Goal: Information Seeking & Learning: Learn about a topic

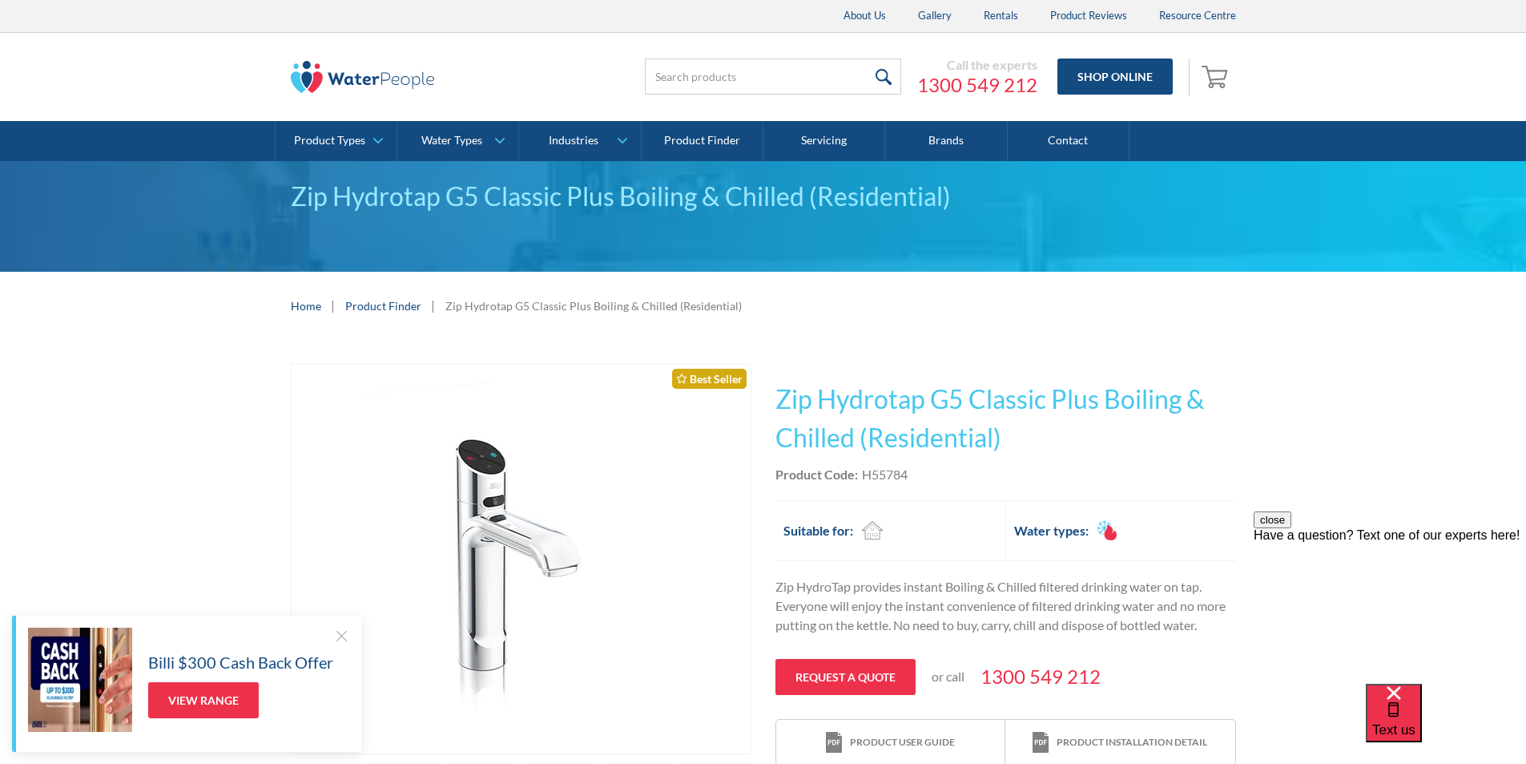
click at [917, 482] on div "Product Code: H55784" at bounding box center [1006, 474] width 461 height 19
drag, startPoint x: 915, startPoint y: 475, endPoint x: 865, endPoint y: 471, distance: 49.8
click at [865, 471] on div "Product Code: H55784" at bounding box center [1006, 474] width 461 height 19
copy div "H55784"
click at [1023, 432] on h1 "Zip Hydrotap G5 Classic Plus Boiling & Chilled (Residential)" at bounding box center [1006, 418] width 461 height 77
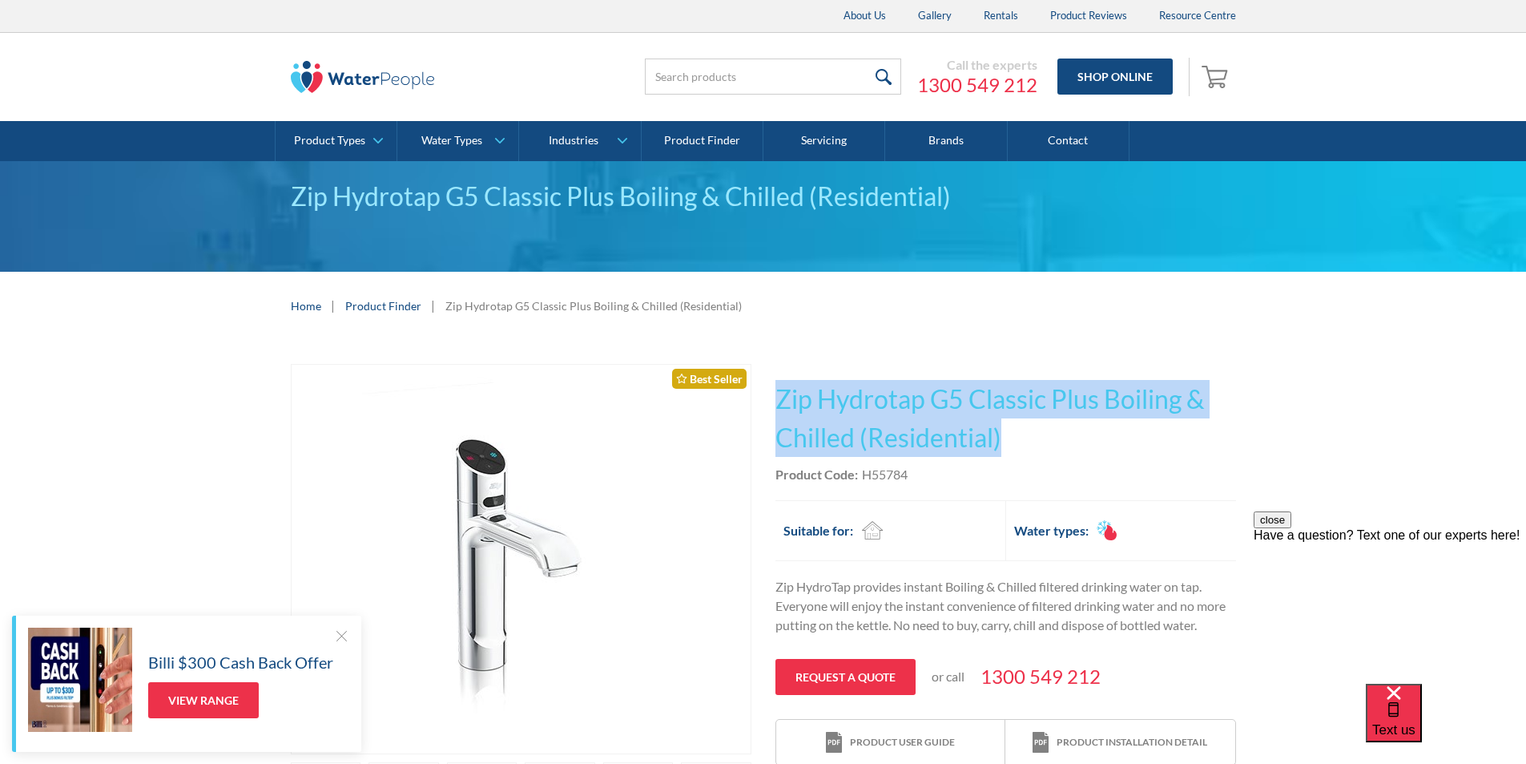
drag, startPoint x: 1023, startPoint y: 432, endPoint x: 786, endPoint y: 395, distance: 240.0
click at [786, 395] on h1 "Zip Hydrotap G5 Classic Plus Boiling & Chilled (Residential)" at bounding box center [1006, 418] width 461 height 77
copy div "Zip Hydrotap G5 Classic Plus Boiling & Chilled (Residential) No items found. Zi…"
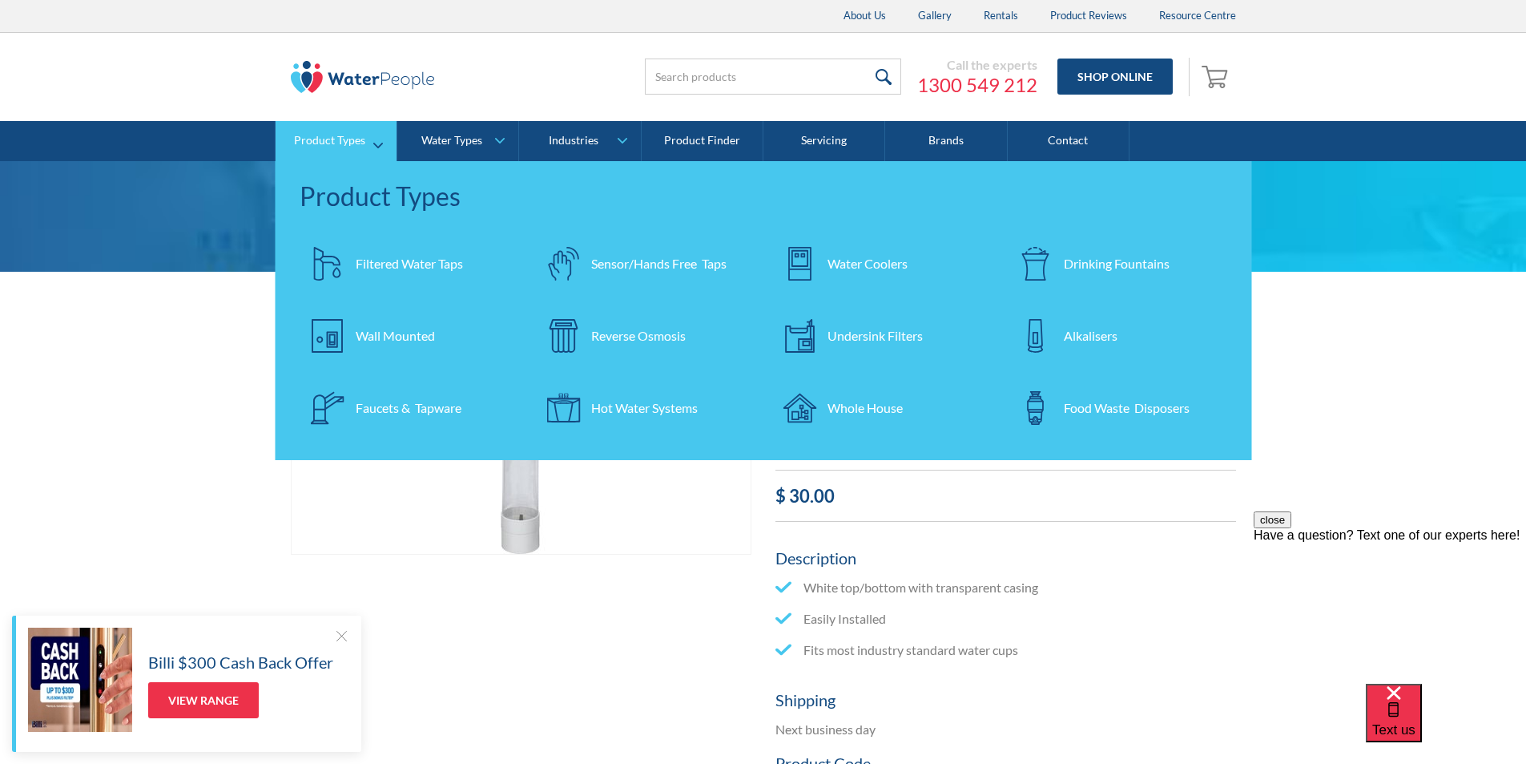
click at [405, 264] on div "Filtered Water Taps" at bounding box center [409, 263] width 107 height 19
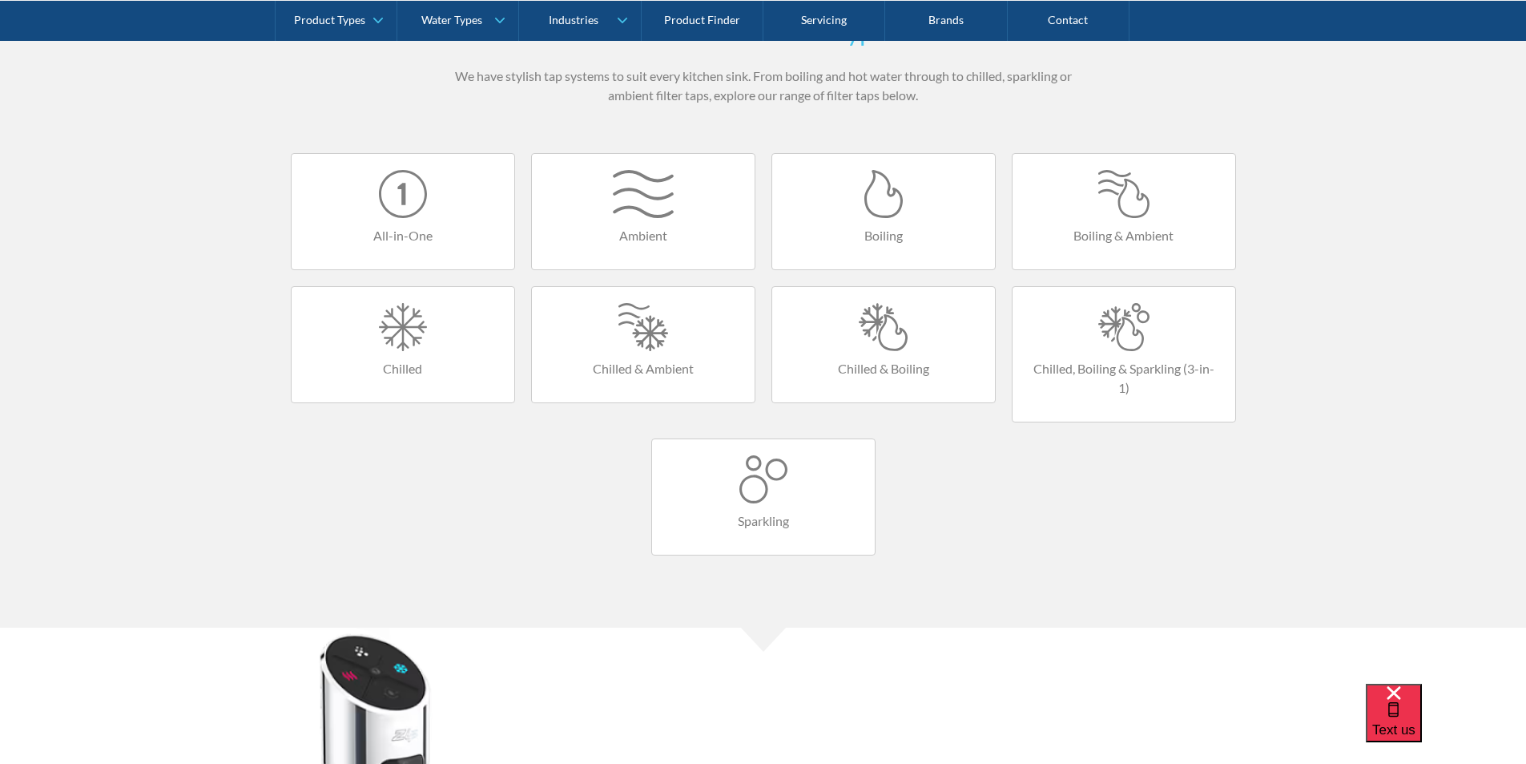
click at [1113, 353] on link "Chilled, Boiling & Sparkling (3-in-1)" at bounding box center [1124, 354] width 224 height 136
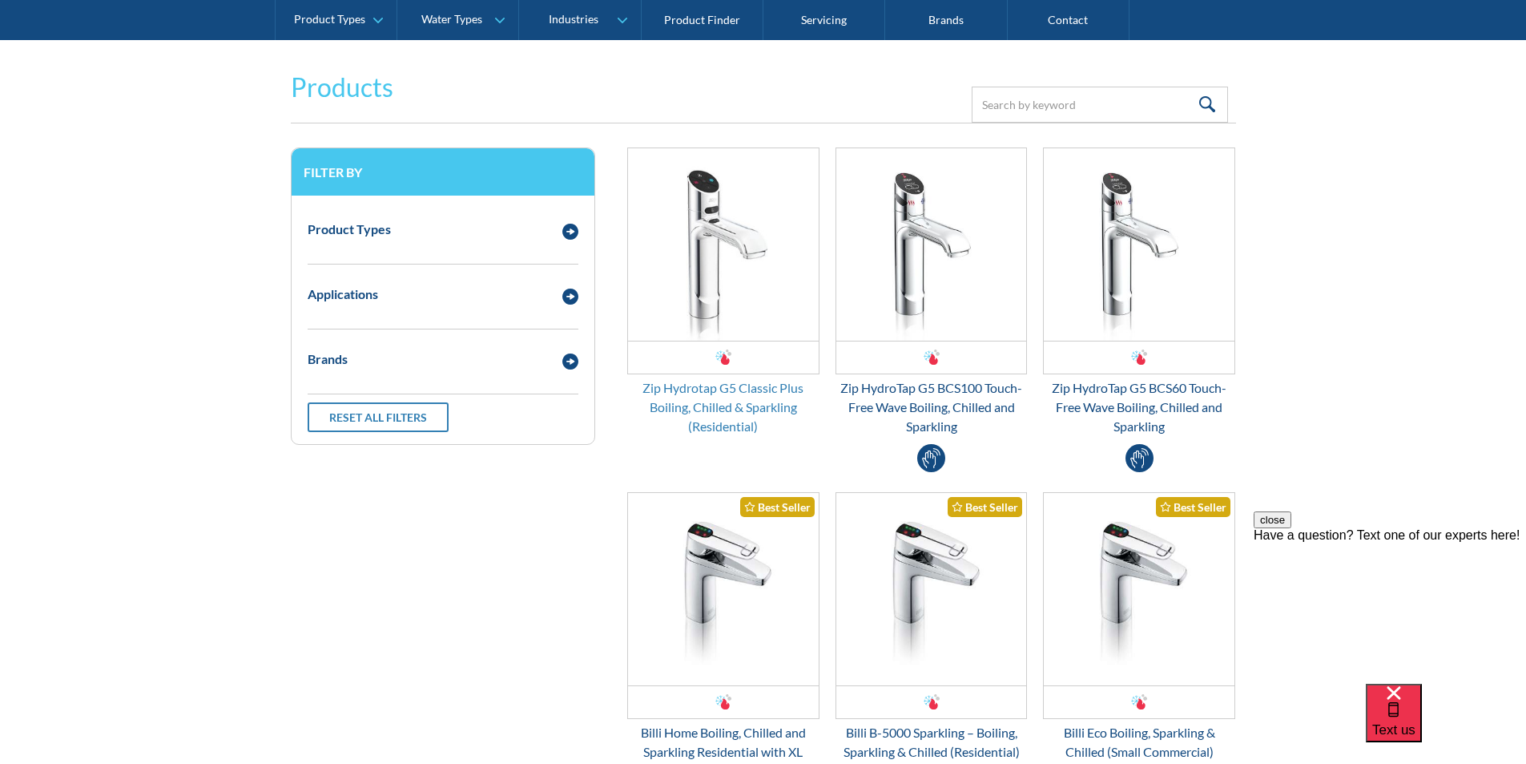
click at [707, 385] on div "Zip Hydrotap G5 Classic Plus Boiling, Chilled & Sparkling (Residential)" at bounding box center [723, 407] width 192 height 58
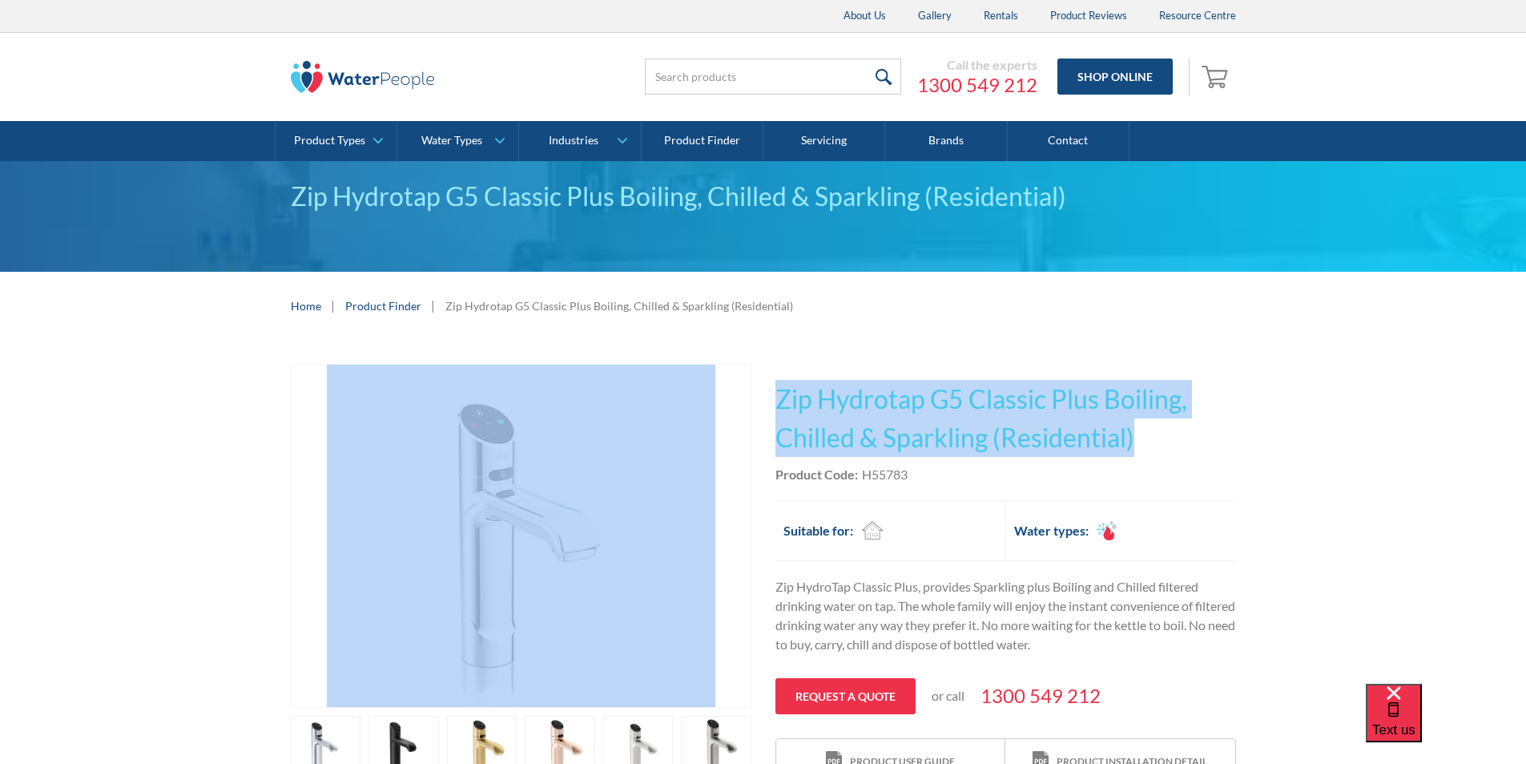
drag, startPoint x: 1097, startPoint y: 431, endPoint x: 775, endPoint y: 393, distance: 324.4
click at [752, 393] on div "Play video Fits Most Brands Best Seller No items found. This tap design is incl…" at bounding box center [763, 608] width 945 height 488
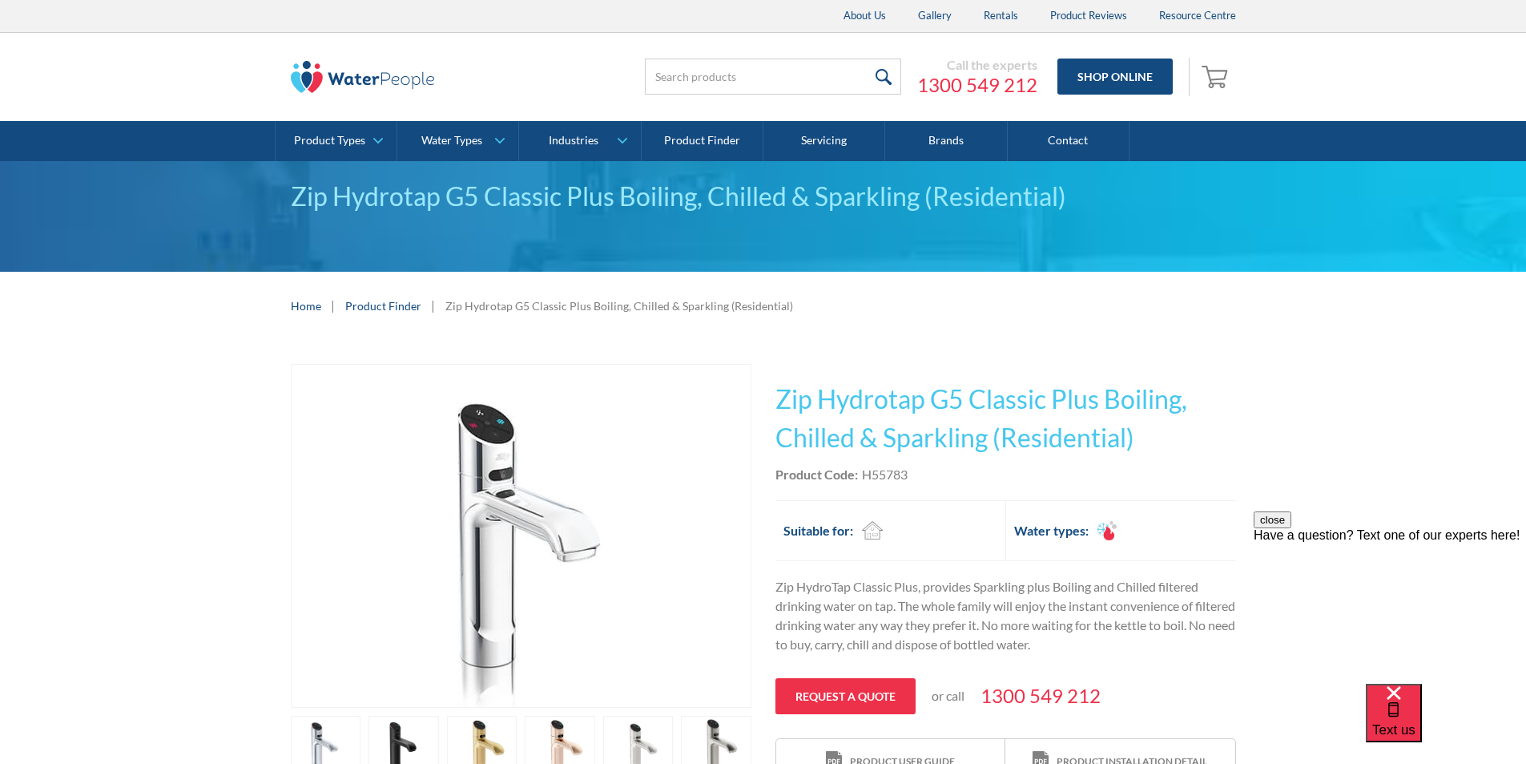
drag, startPoint x: 885, startPoint y: 399, endPoint x: 966, endPoint y: 283, distance: 142.0
click at [966, 283] on div "Home | Product Finder | Zip Hydrotap G5 Classic Plus Boiling, Chilled & Sparkli…" at bounding box center [763, 306] width 1526 height 68
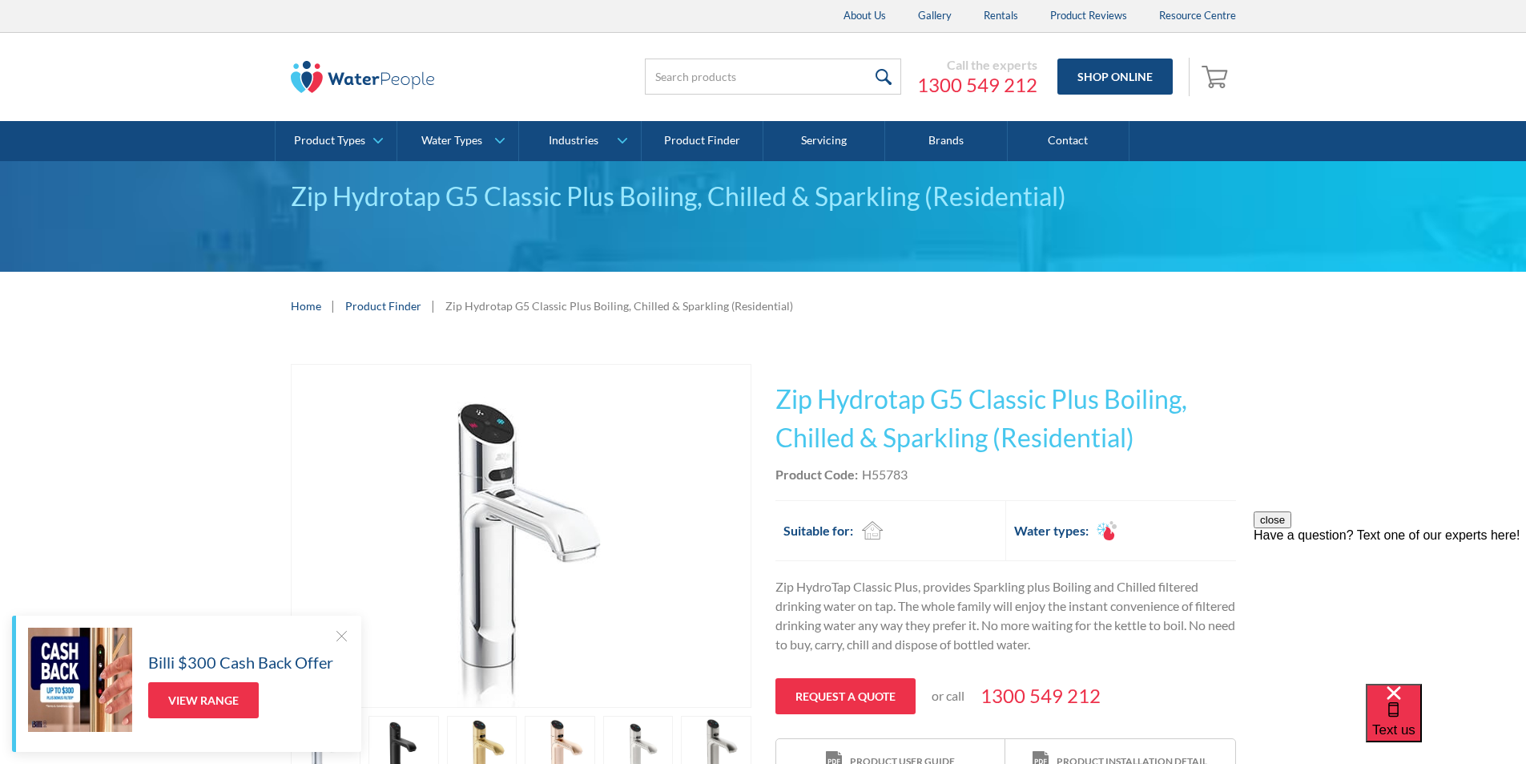
click at [929, 470] on div "Product Code: H55783" at bounding box center [1006, 474] width 461 height 19
drag, startPoint x: 917, startPoint y: 470, endPoint x: 861, endPoint y: 475, distance: 56.4
click at [861, 475] on div "Product Code: H55783" at bounding box center [1006, 474] width 461 height 19
copy div "H55783"
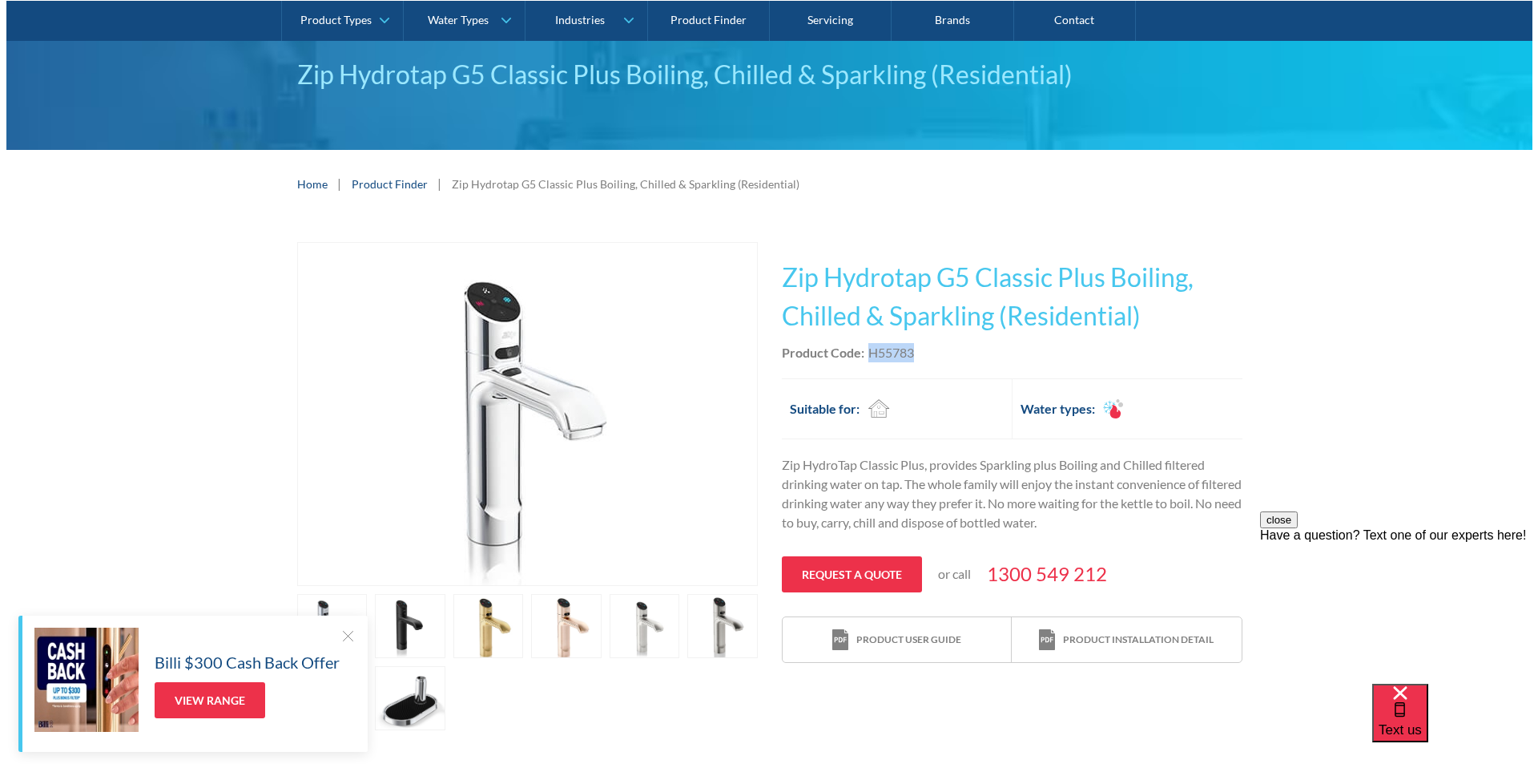
scroll to position [320, 0]
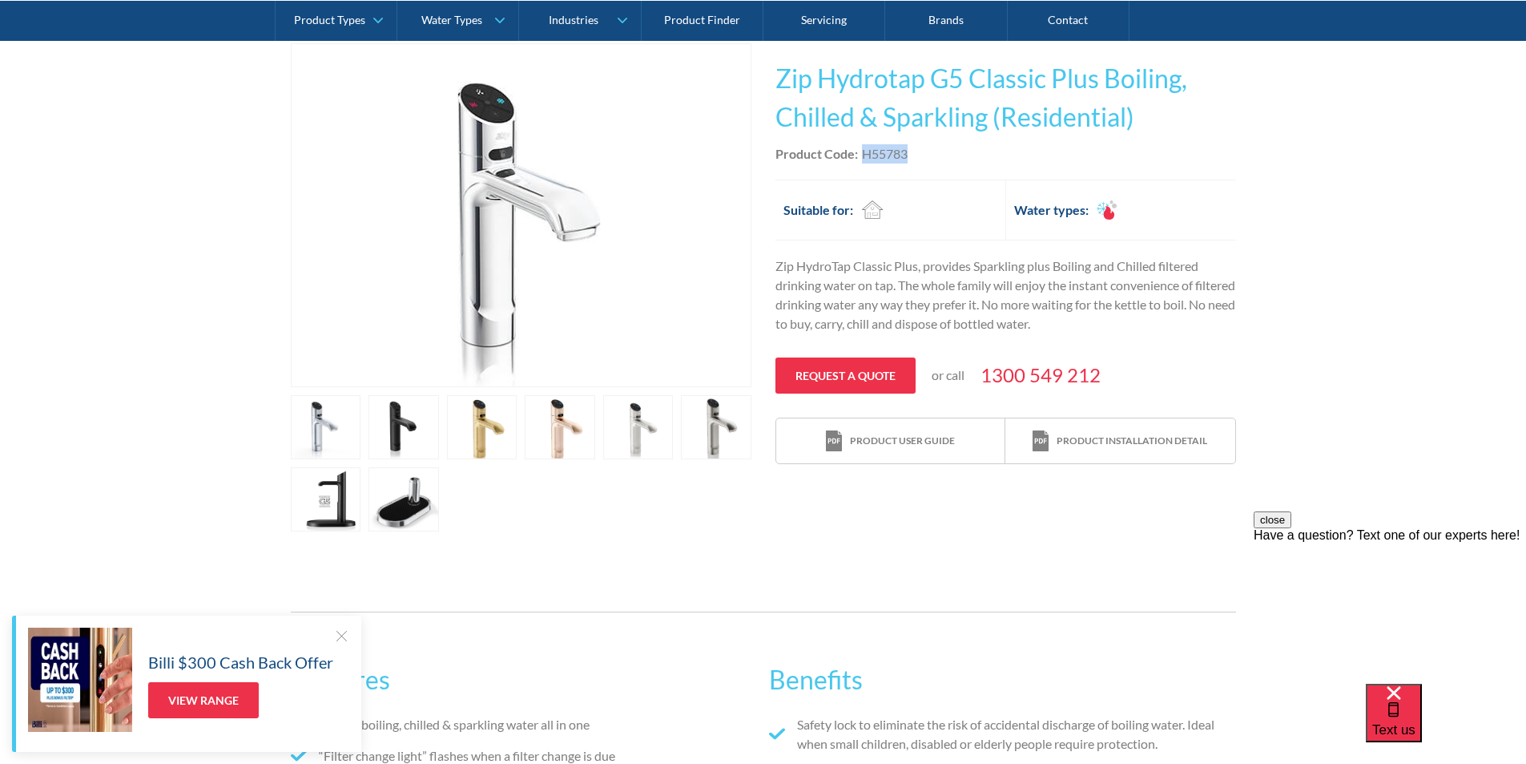
click at [494, 425] on link "open lightbox" at bounding box center [482, 427] width 71 height 64
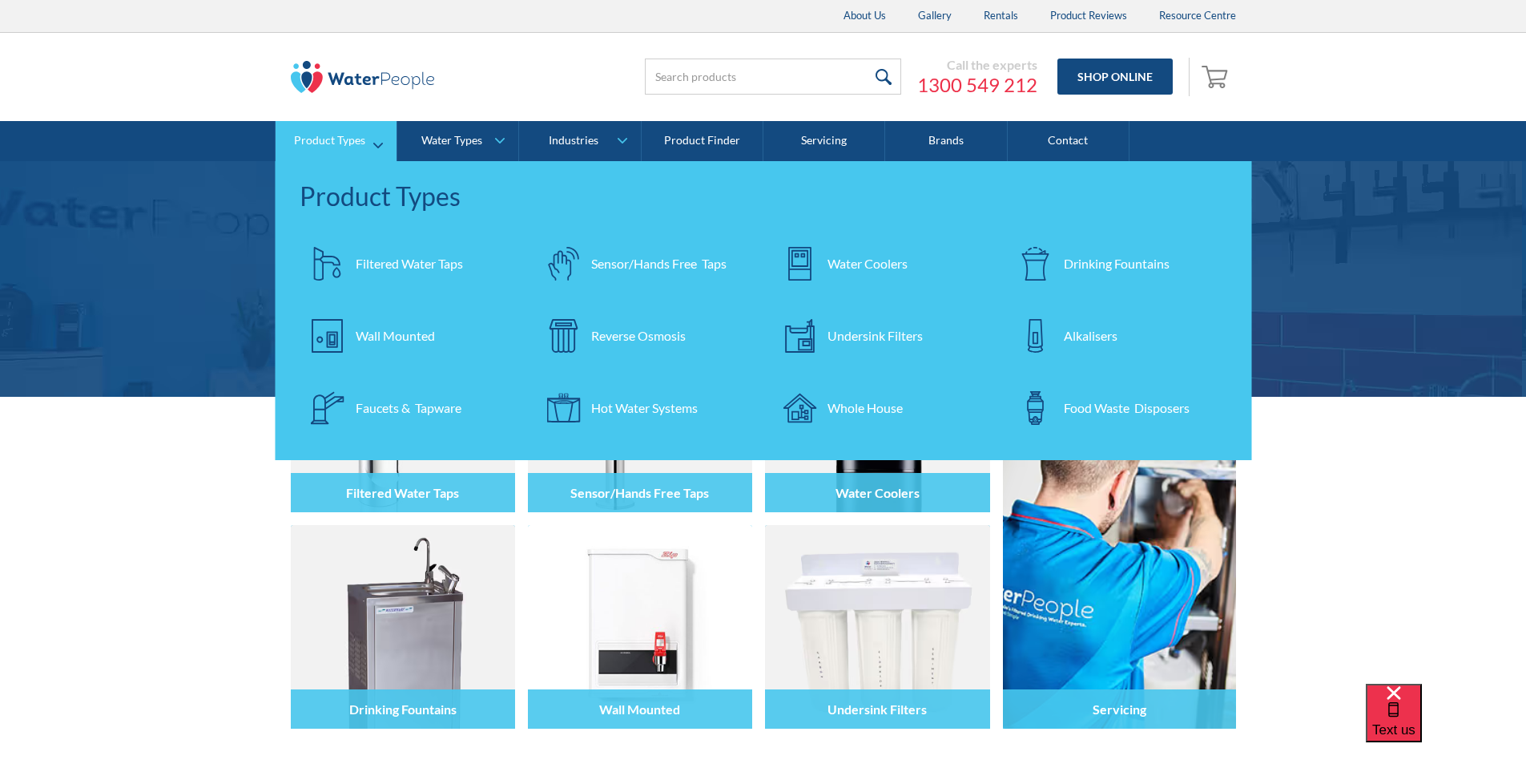
click at [1070, 260] on div "Drinking Fountains" at bounding box center [1117, 263] width 106 height 19
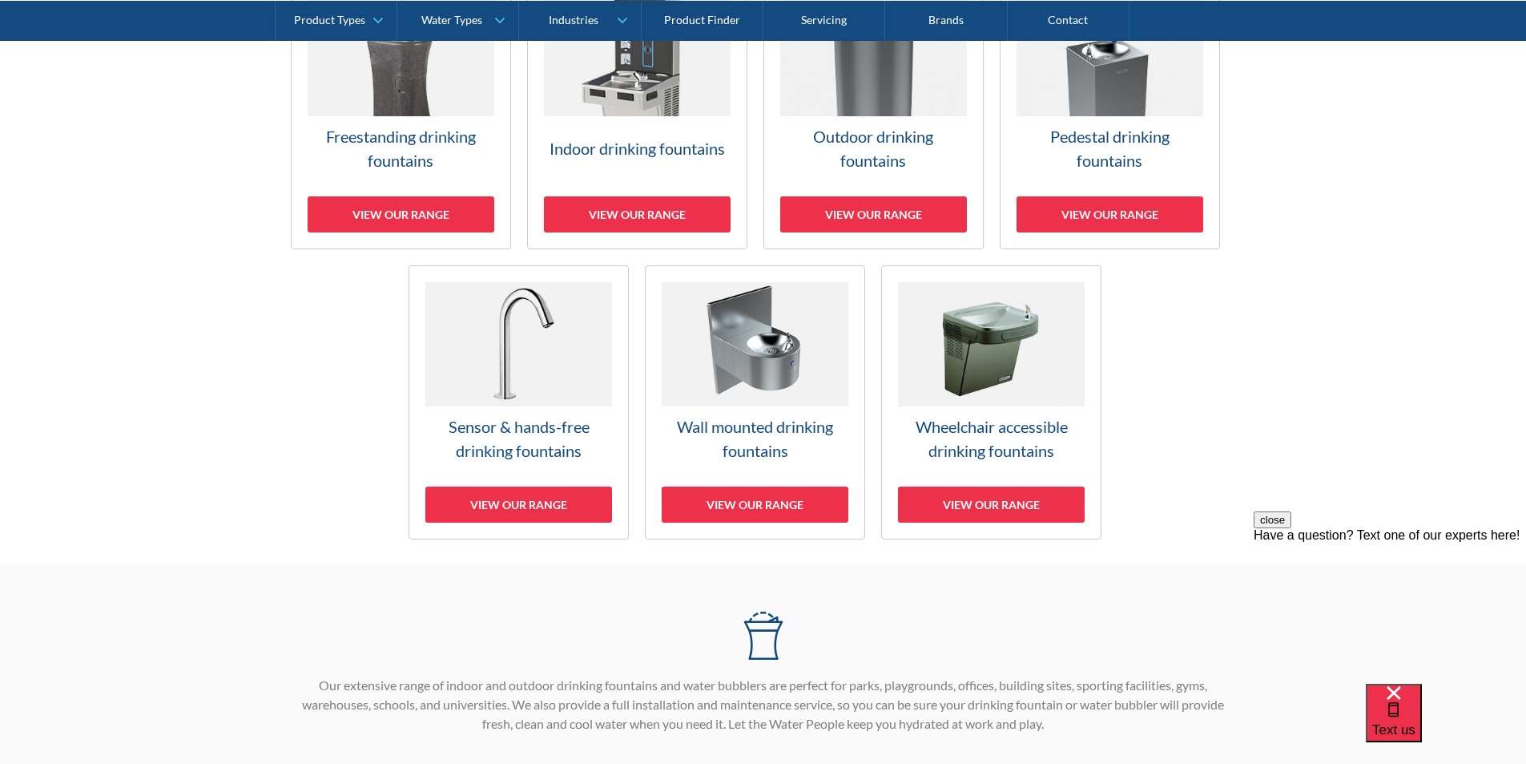
scroll to position [561, 0]
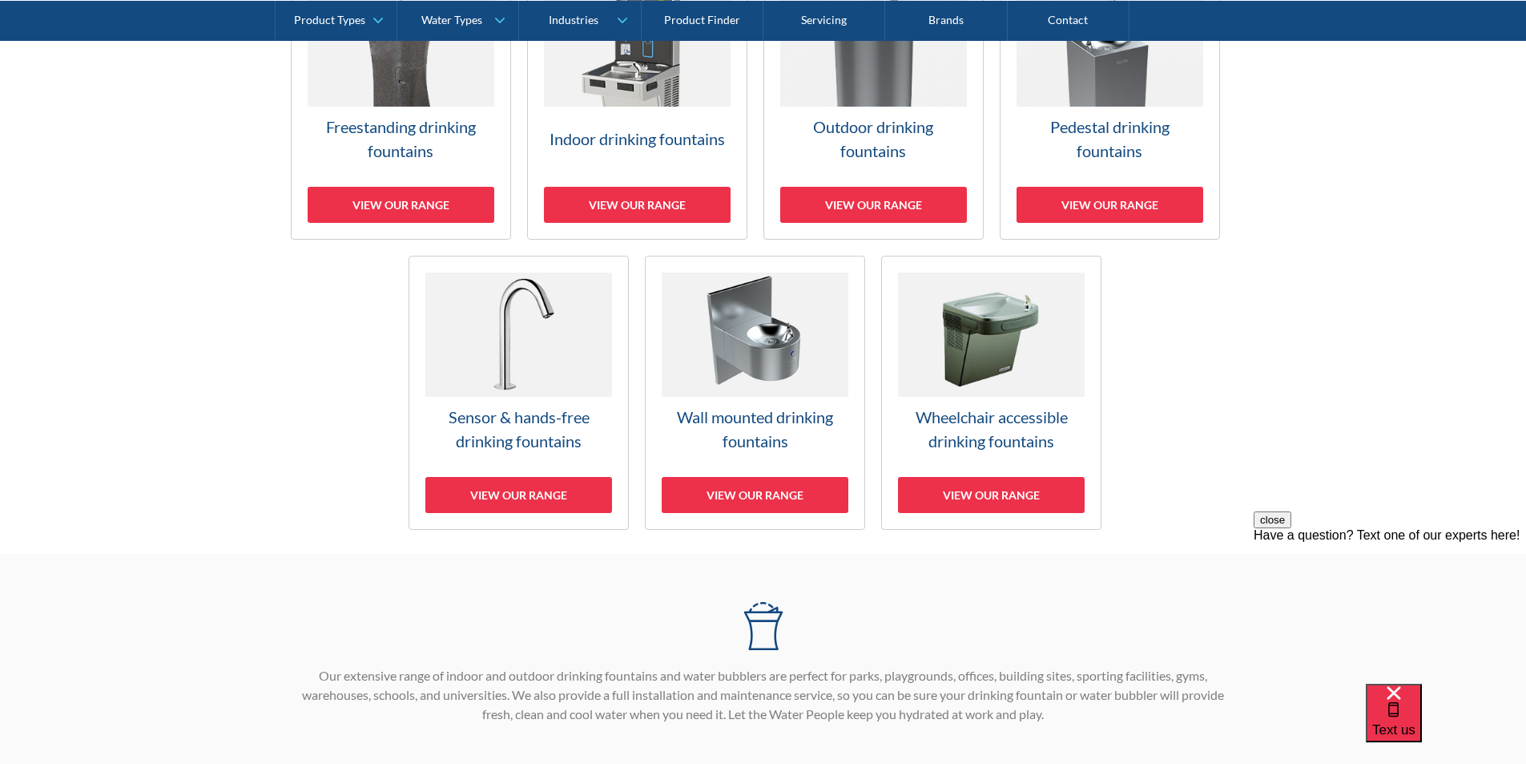
click at [752, 417] on h3 "Wall mounted drinking fountains" at bounding box center [755, 429] width 187 height 48
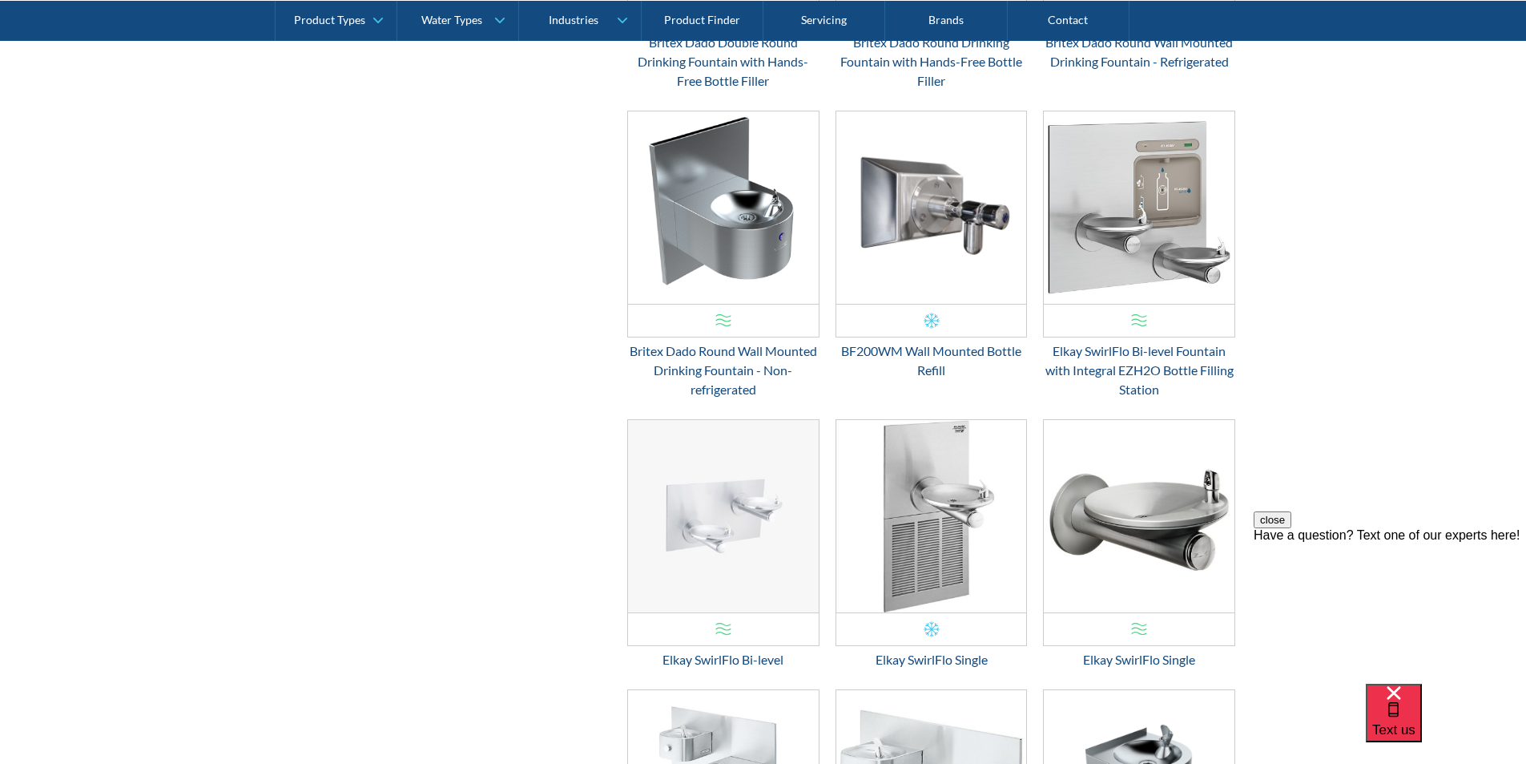
scroll to position [2247, 0]
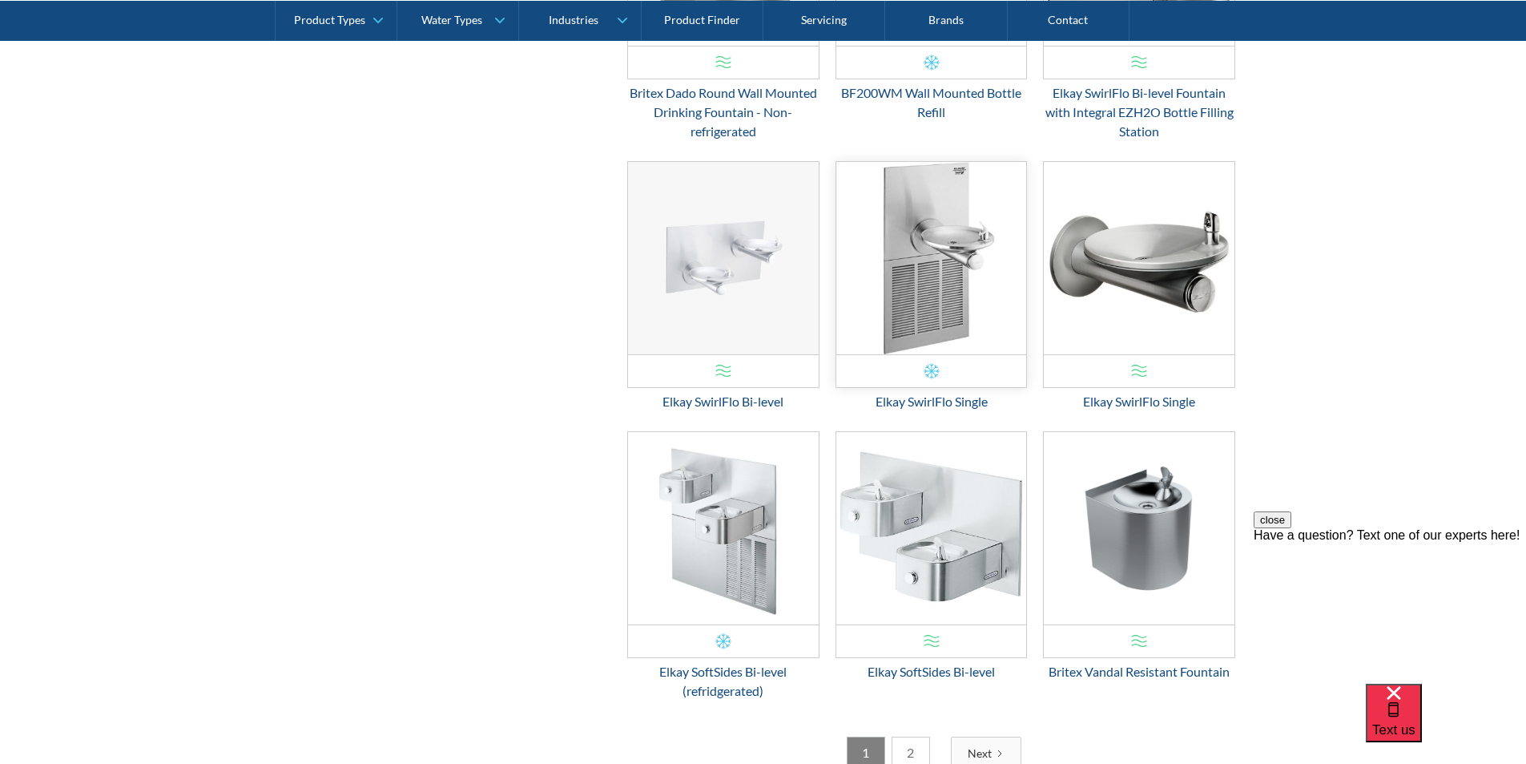
click at [902, 345] on img "Email Form 3" at bounding box center [931, 258] width 191 height 192
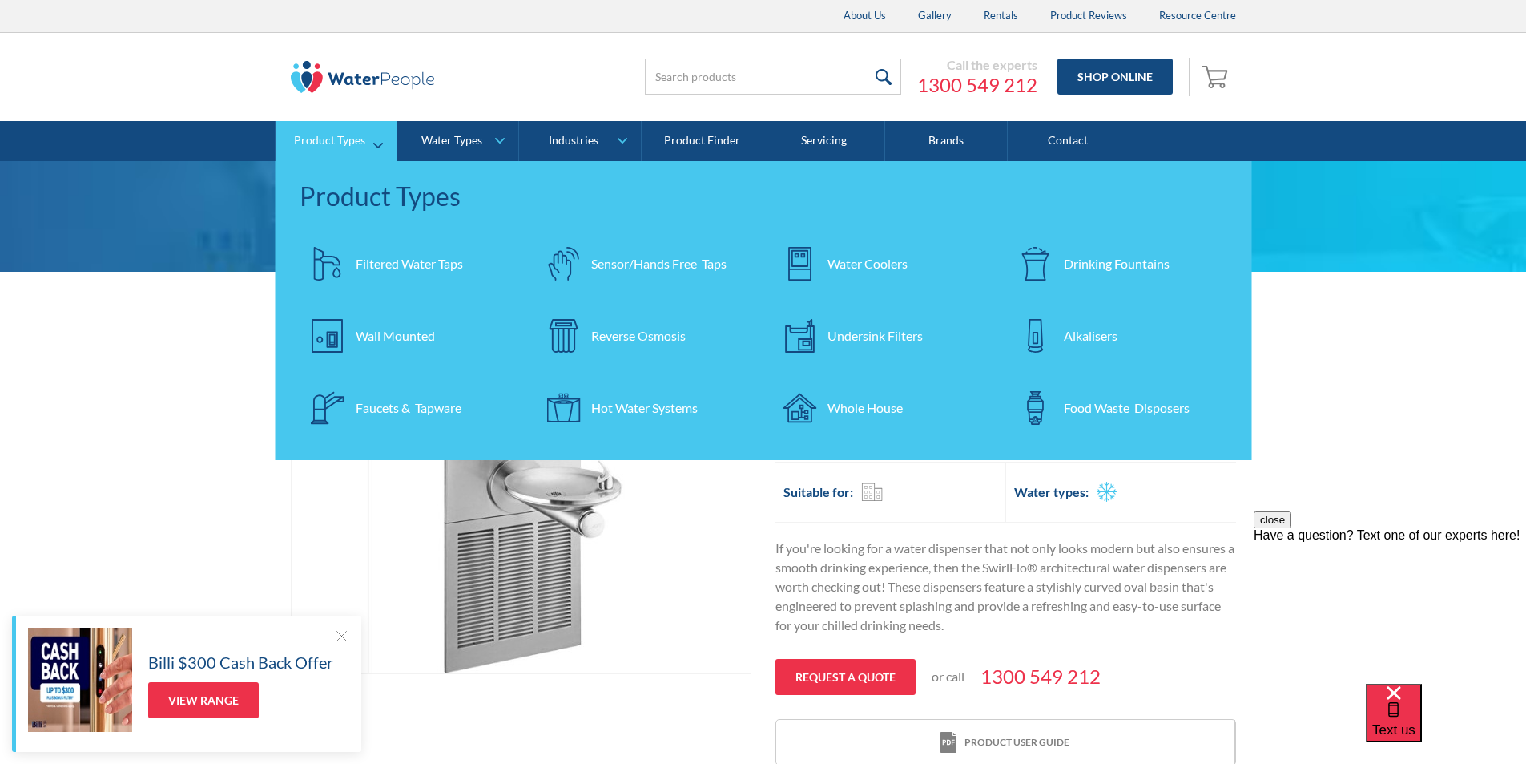
click at [1093, 266] on div "Drinking Fountains" at bounding box center [1117, 263] width 106 height 19
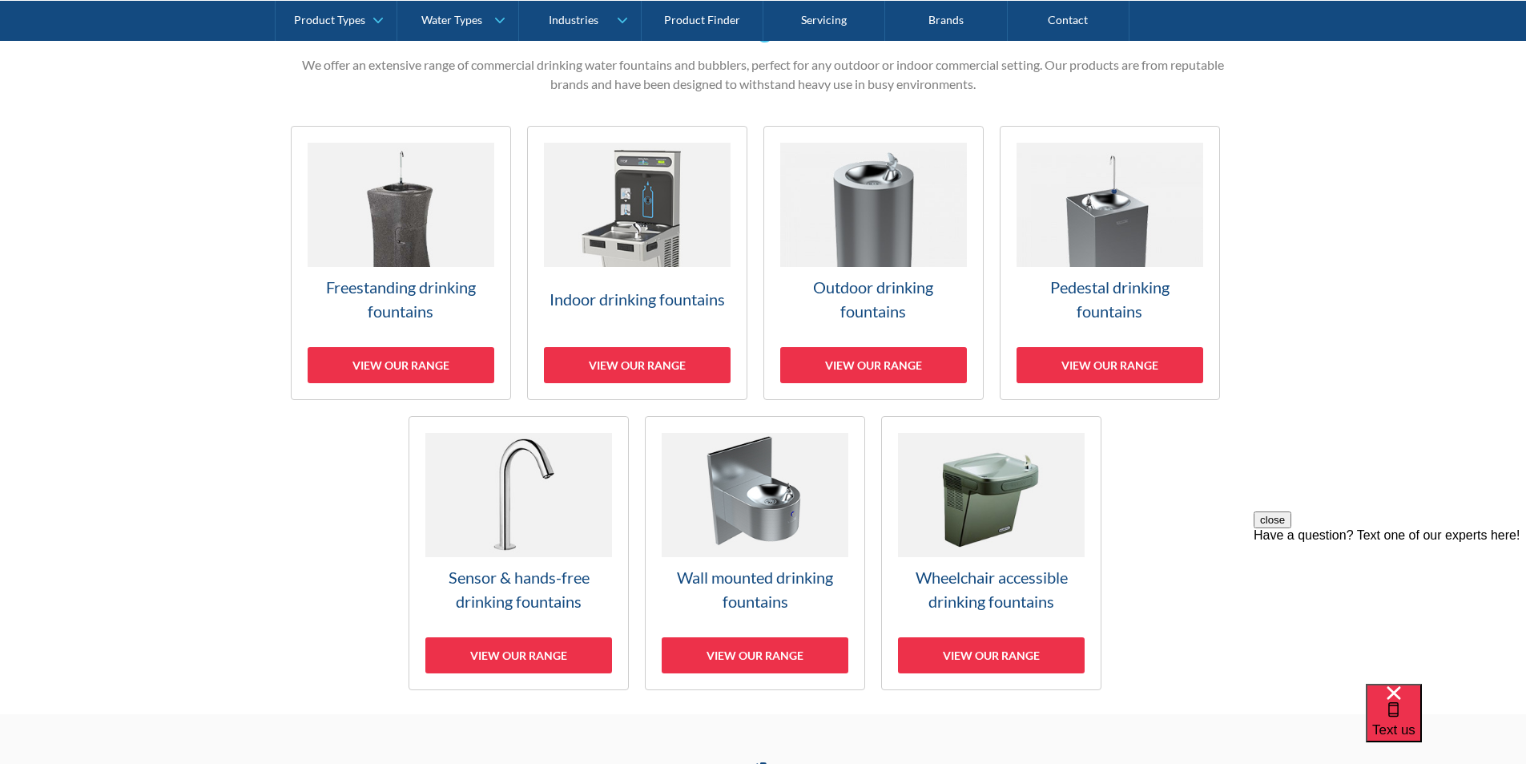
click at [792, 502] on img at bounding box center [755, 495] width 187 height 124
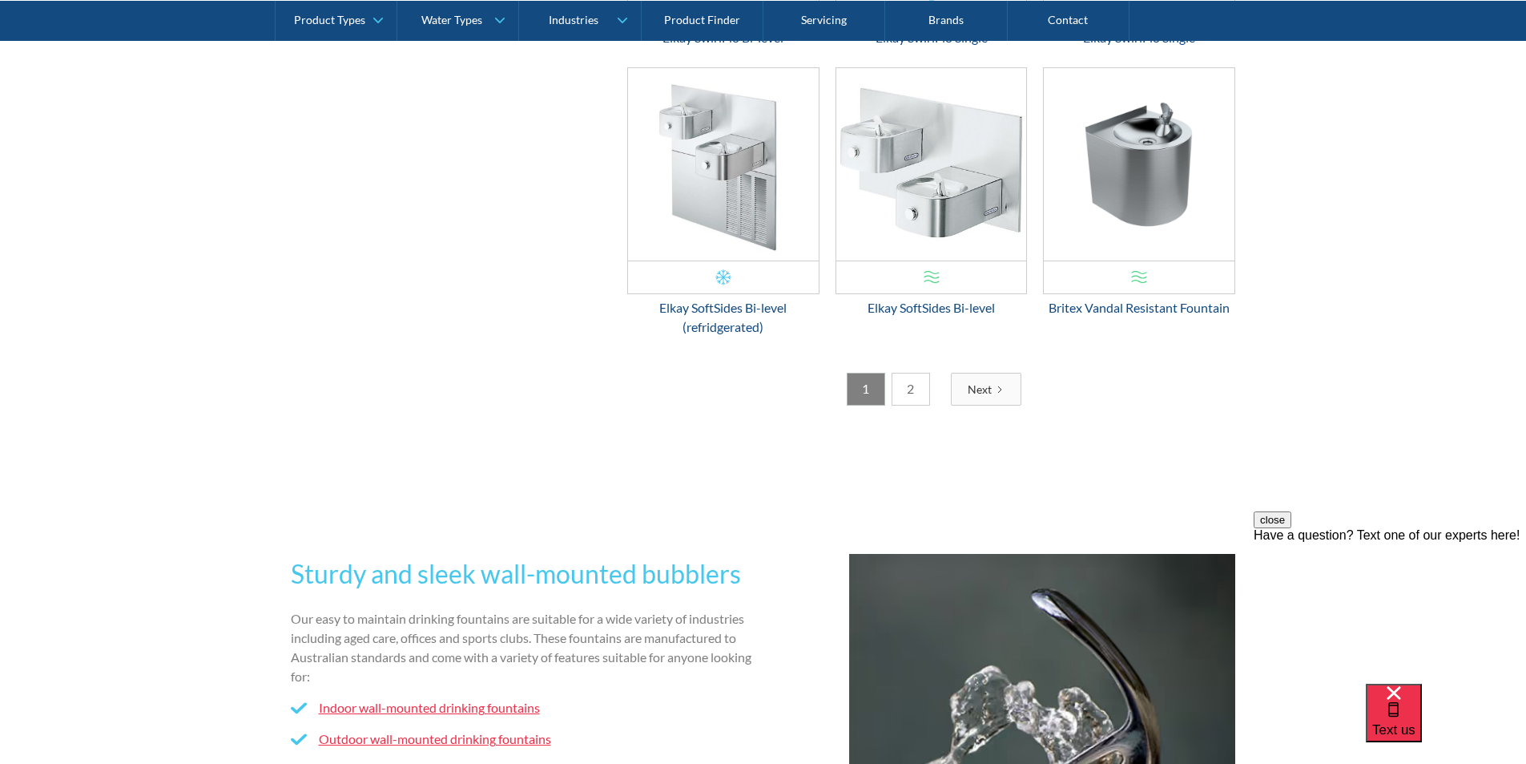
scroll to position [2612, 0]
click at [908, 396] on link "2" at bounding box center [911, 388] width 38 height 33
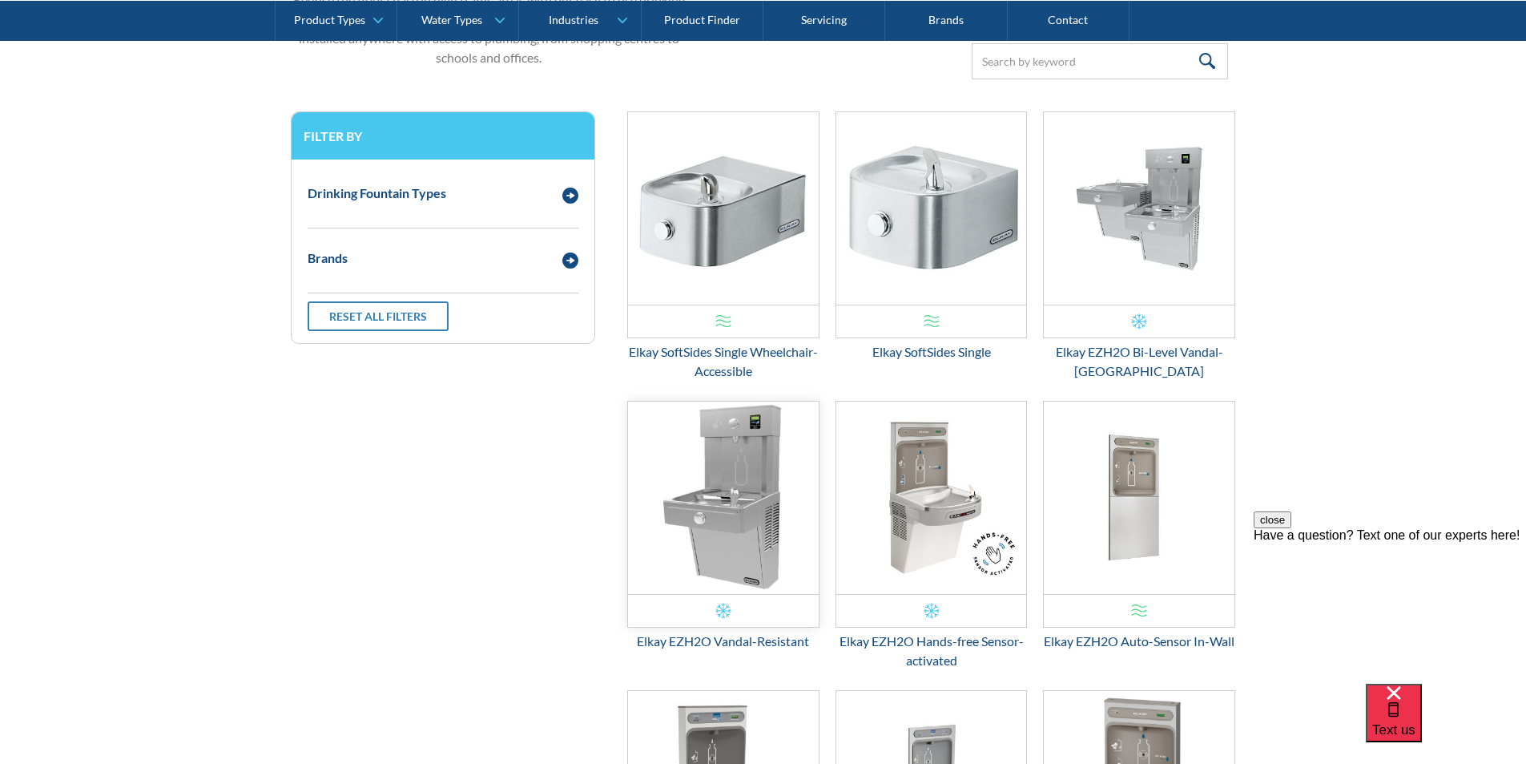
scroll to position [725, 0]
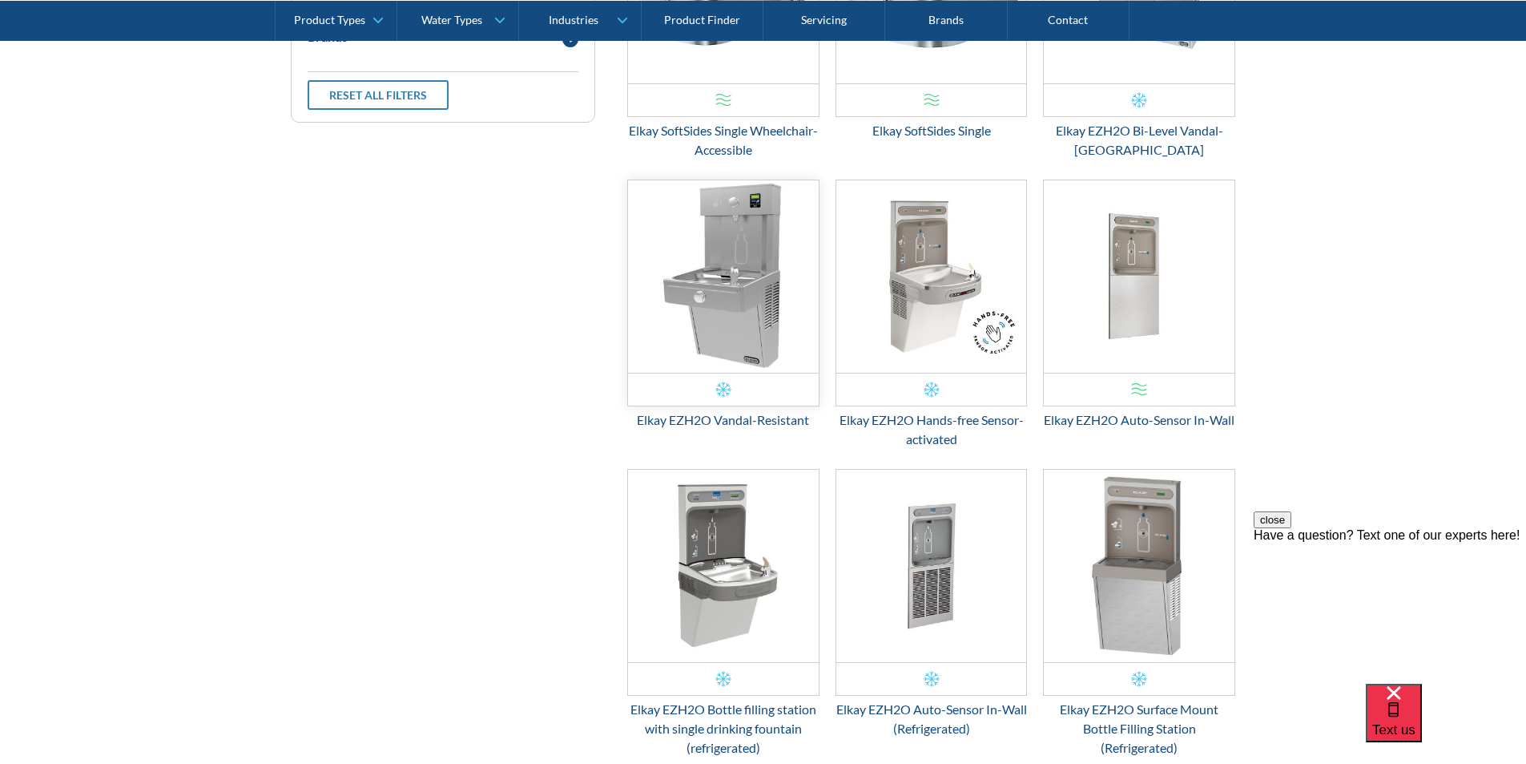
click at [738, 324] on img "Email Form 3" at bounding box center [723, 276] width 191 height 192
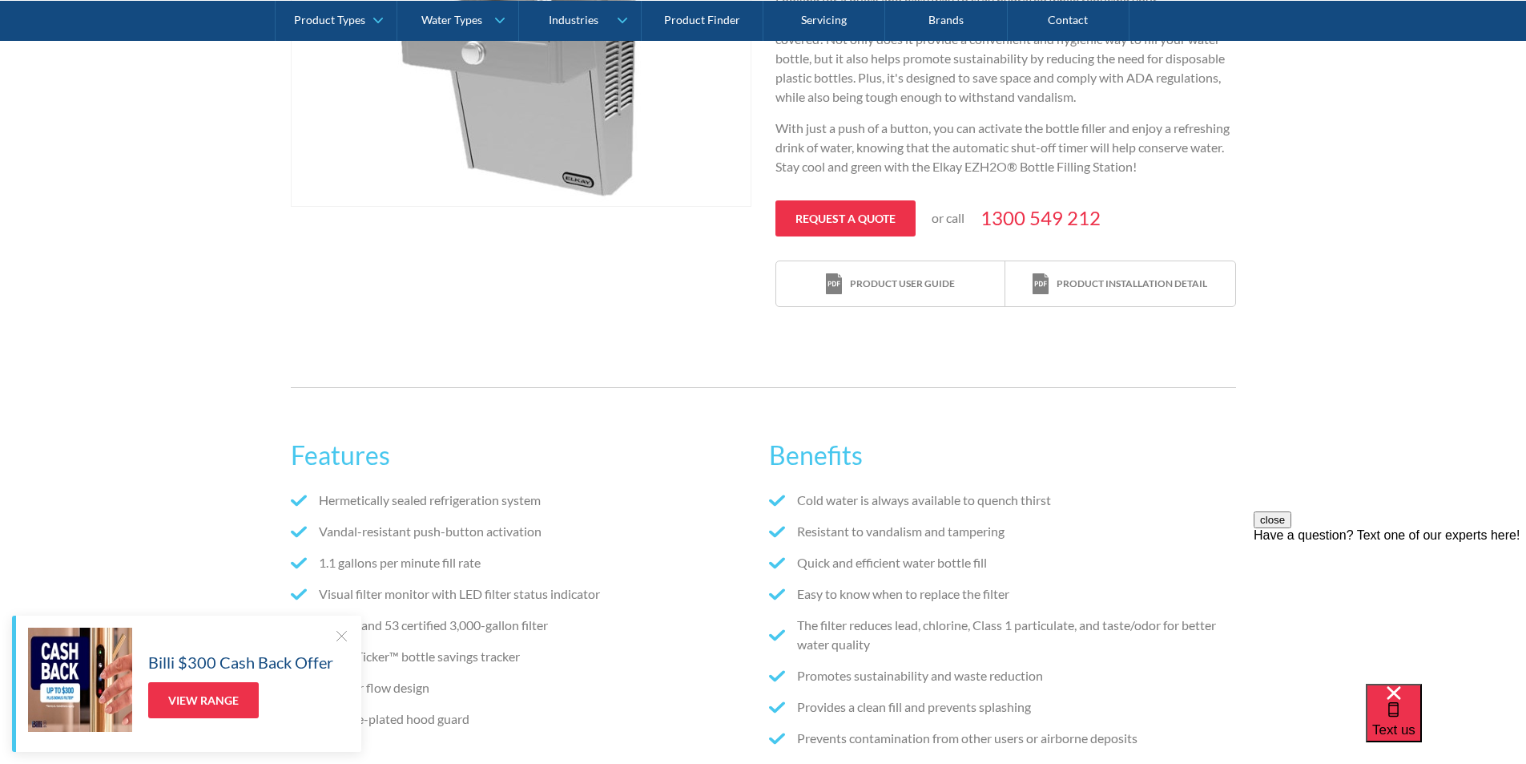
scroll to position [481, 0]
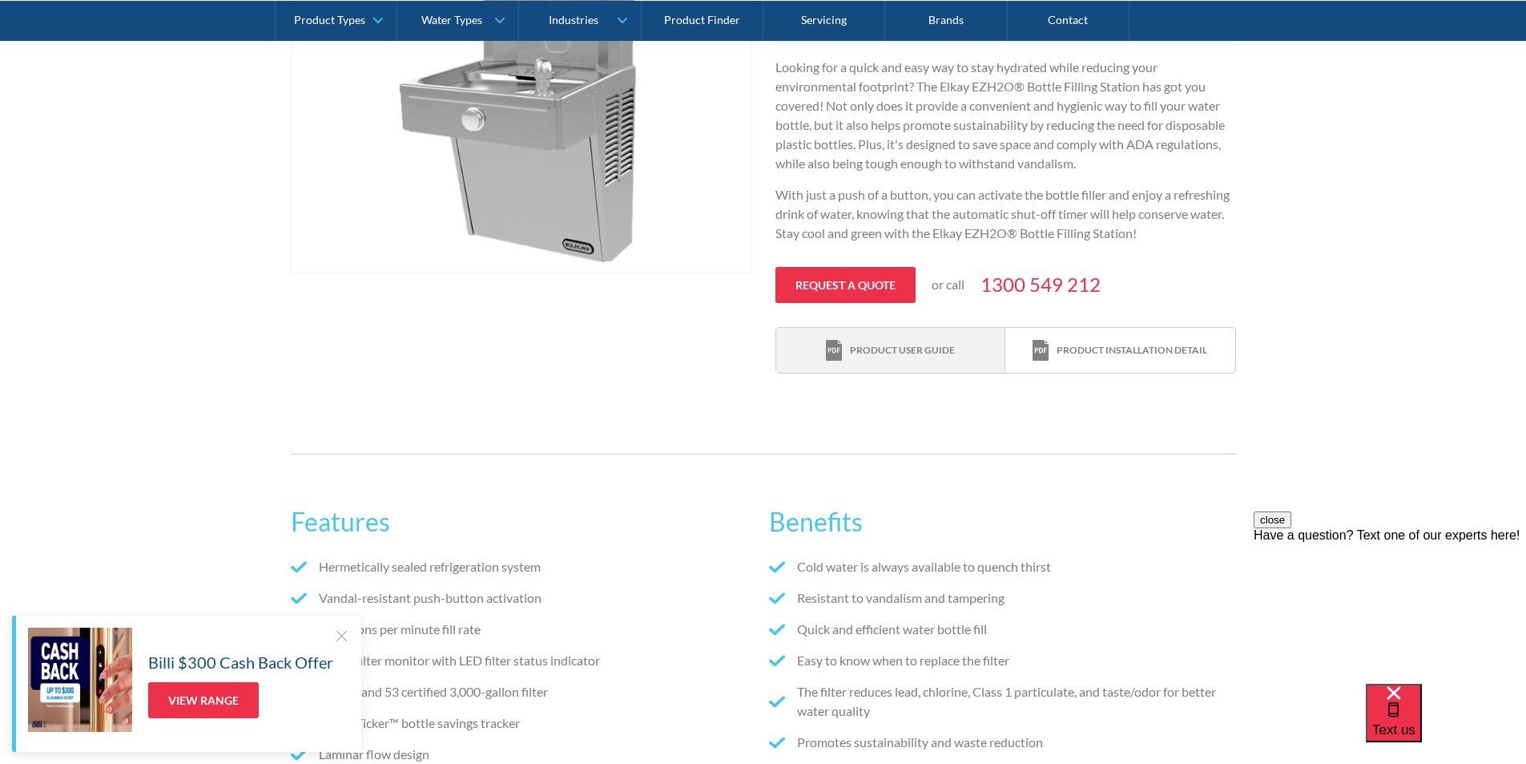
click at [894, 354] on div "Product user guide" at bounding box center [902, 350] width 105 height 14
